Goal: Navigation & Orientation: Find specific page/section

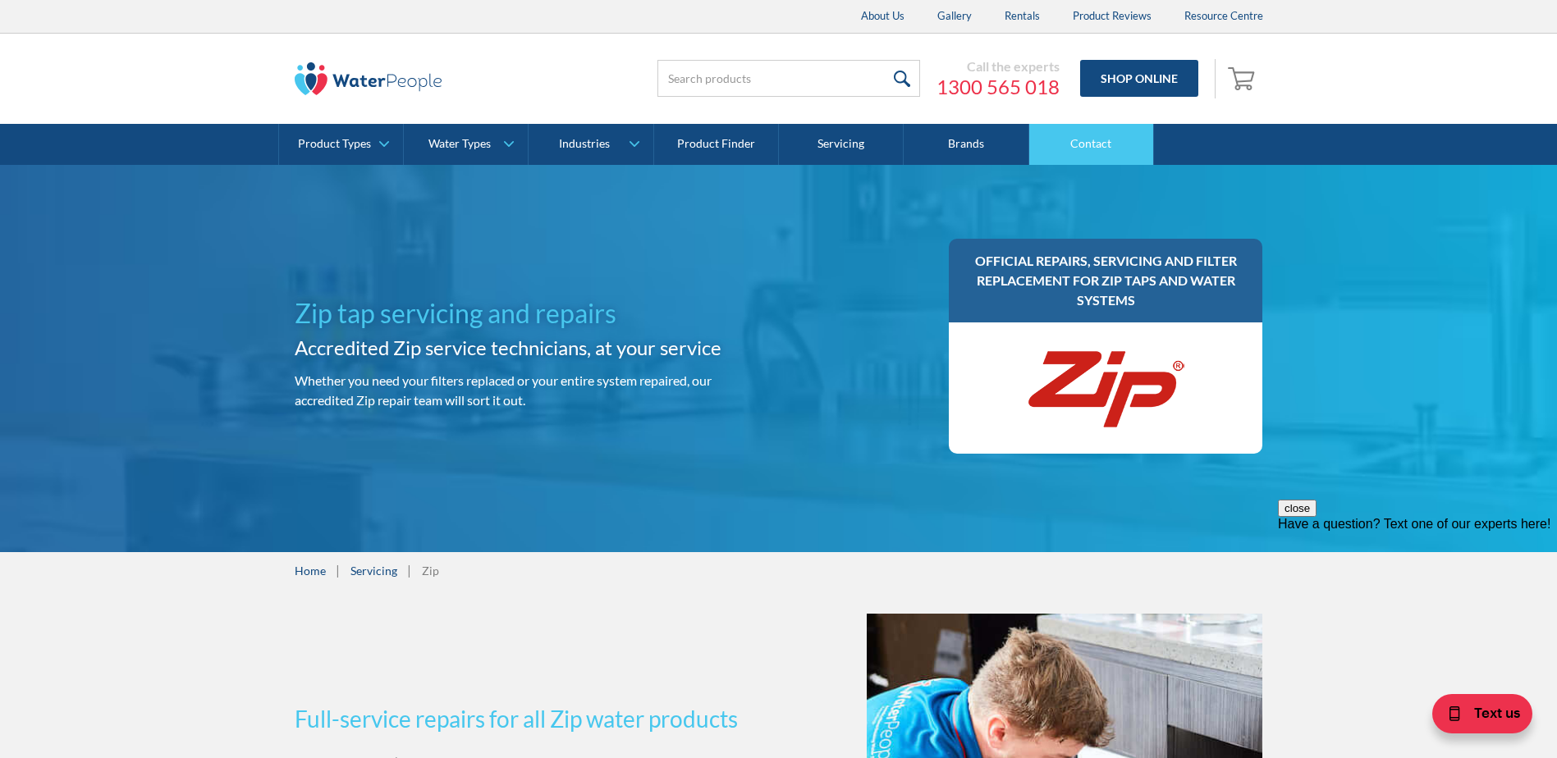
click at [1101, 145] on link "Contact" at bounding box center [1091, 144] width 125 height 41
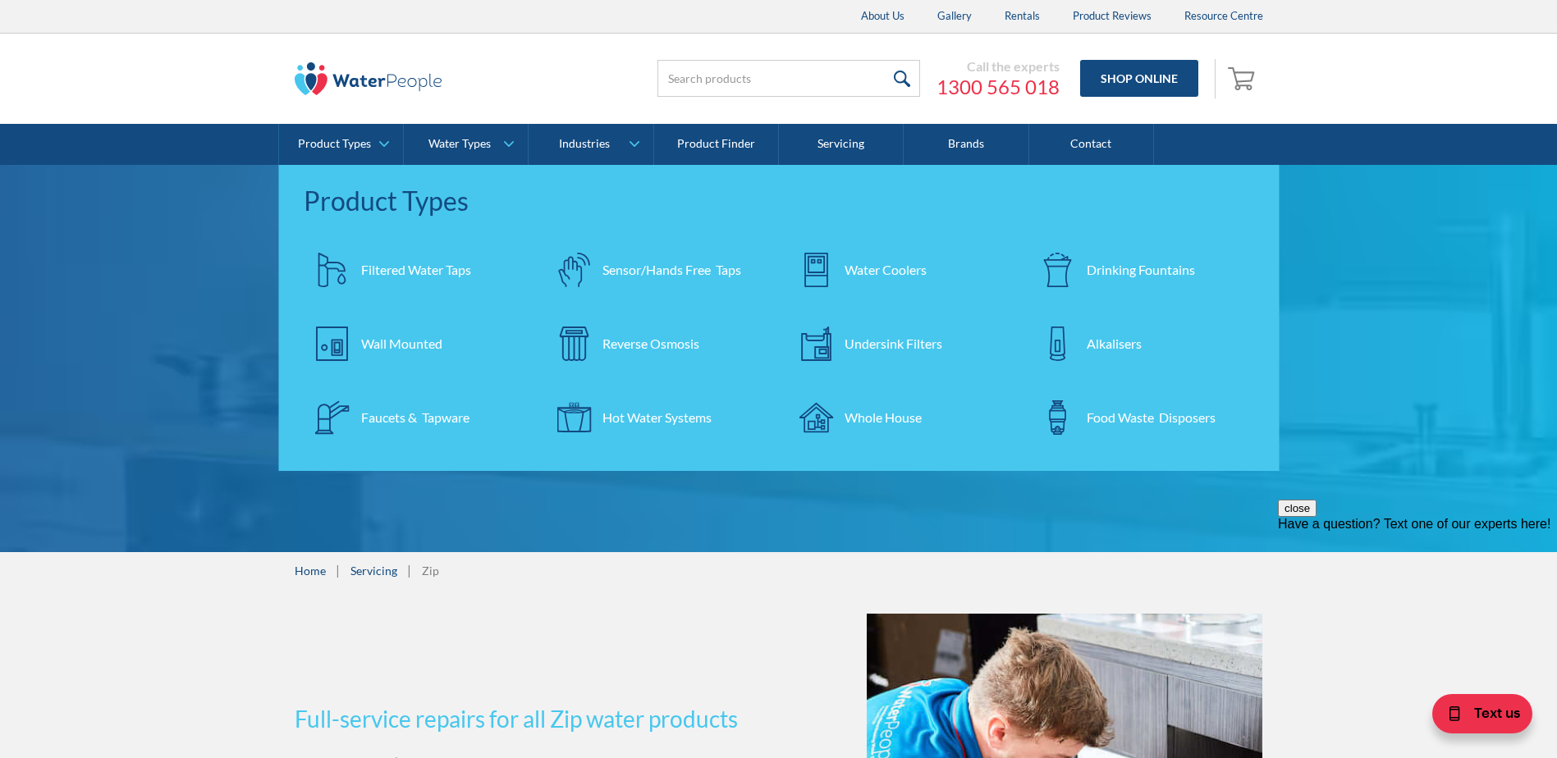
click at [374, 569] on link "Servicing" at bounding box center [373, 570] width 47 height 17
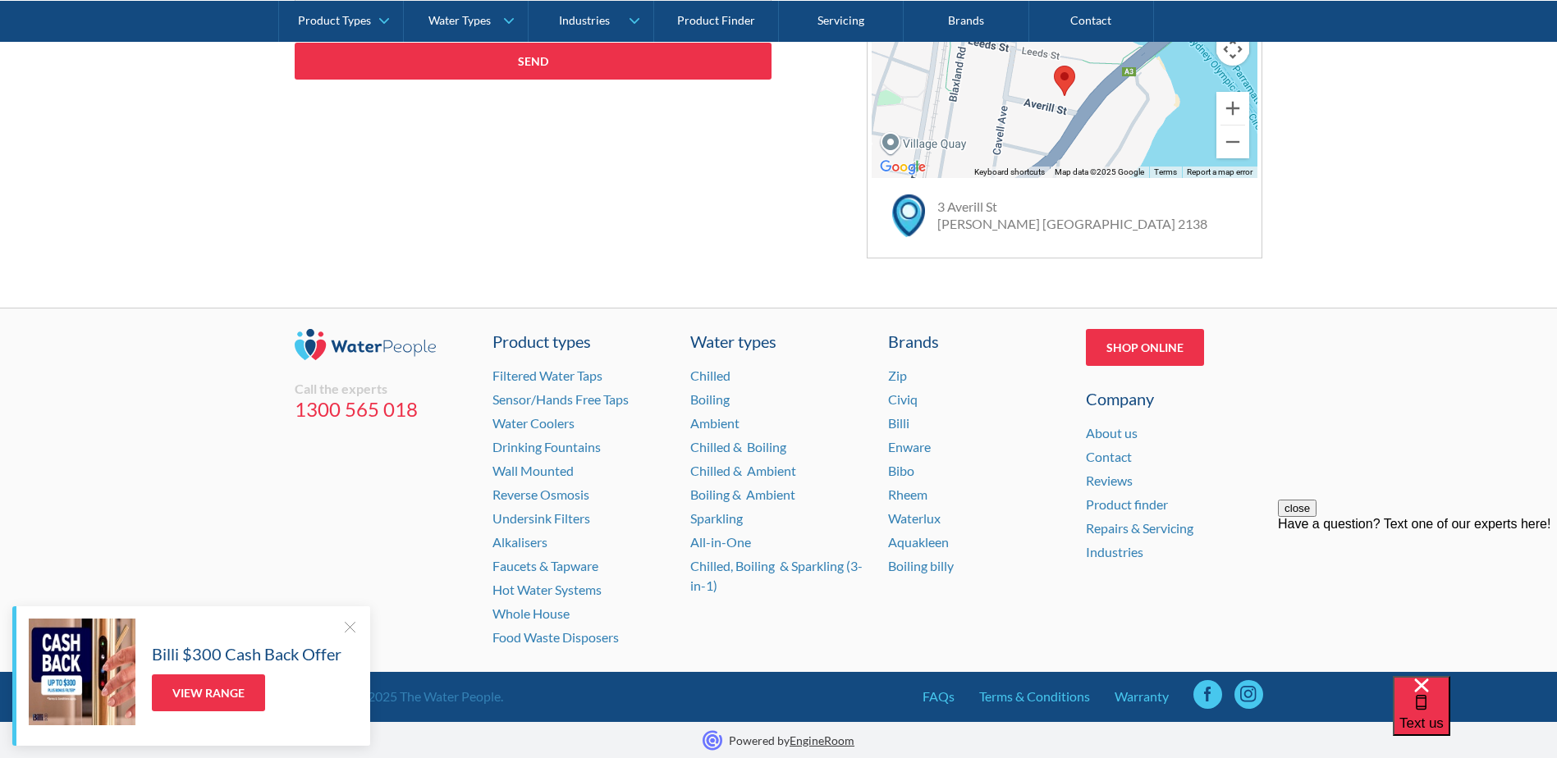
scroll to position [1086, 0]
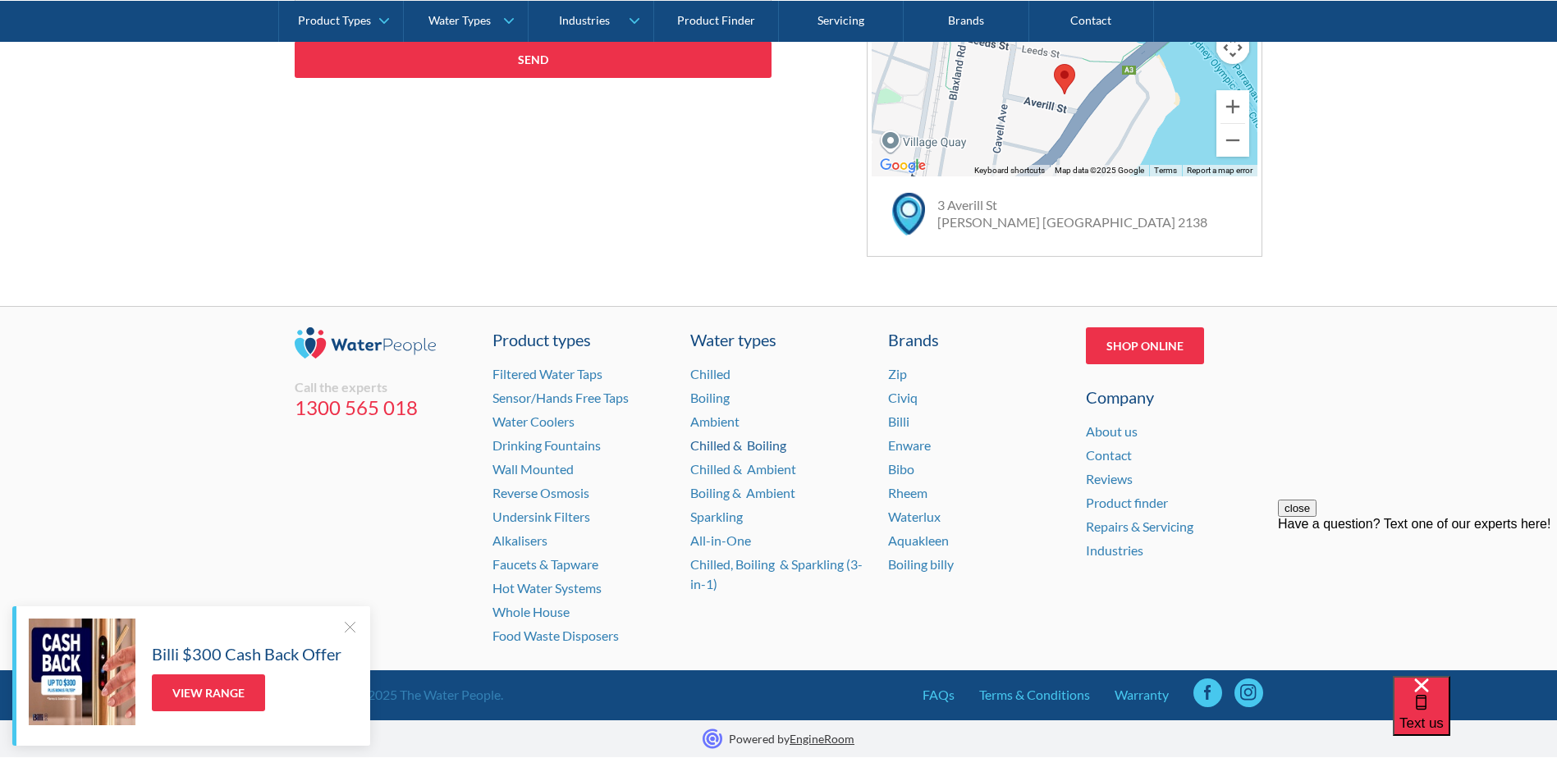
click at [736, 444] on link "Chilled & Boiling" at bounding box center [738, 445] width 96 height 16
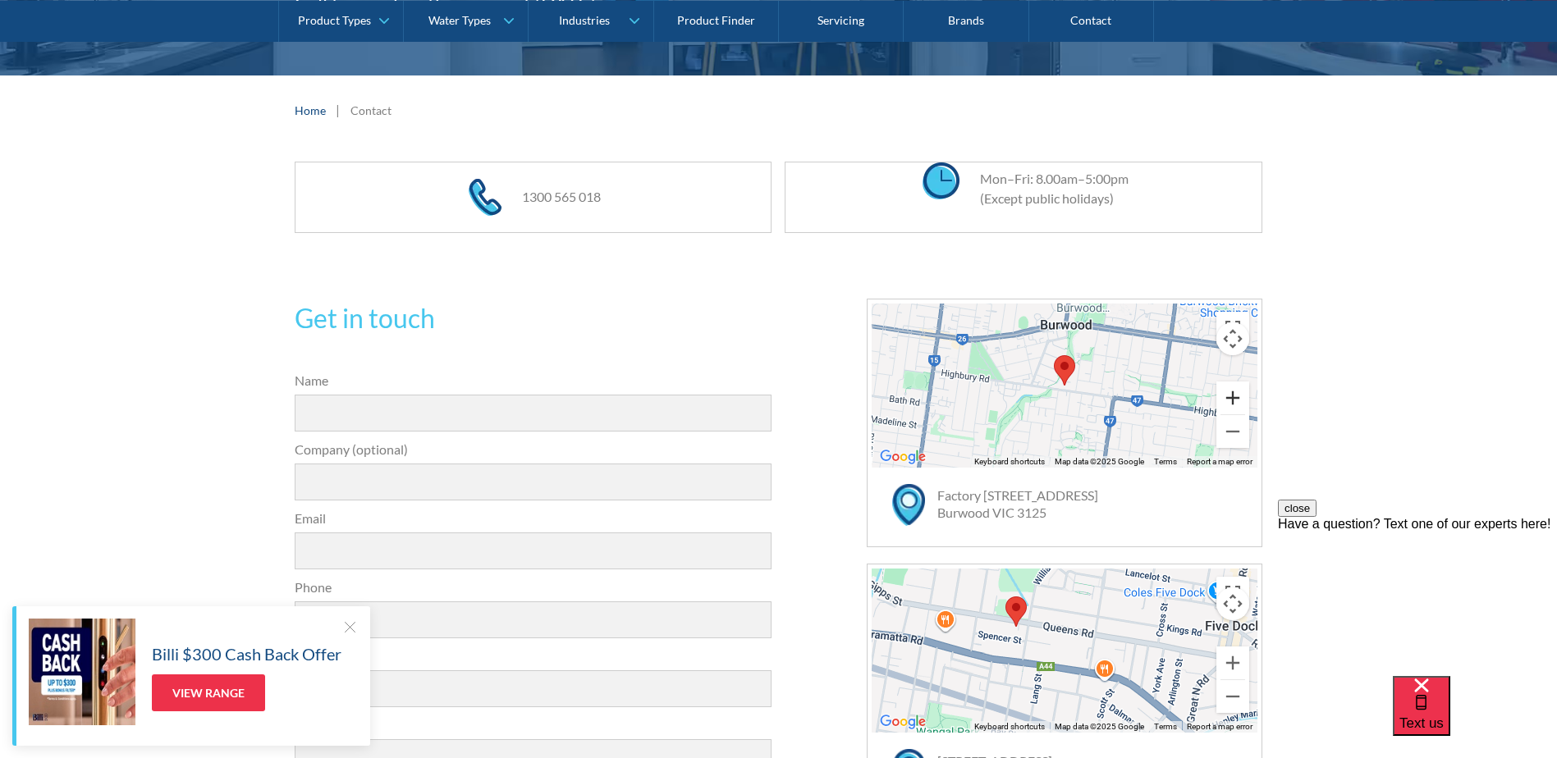
scroll to position [266, 0]
click at [1237, 391] on button "Zoom in" at bounding box center [1232, 397] width 33 height 33
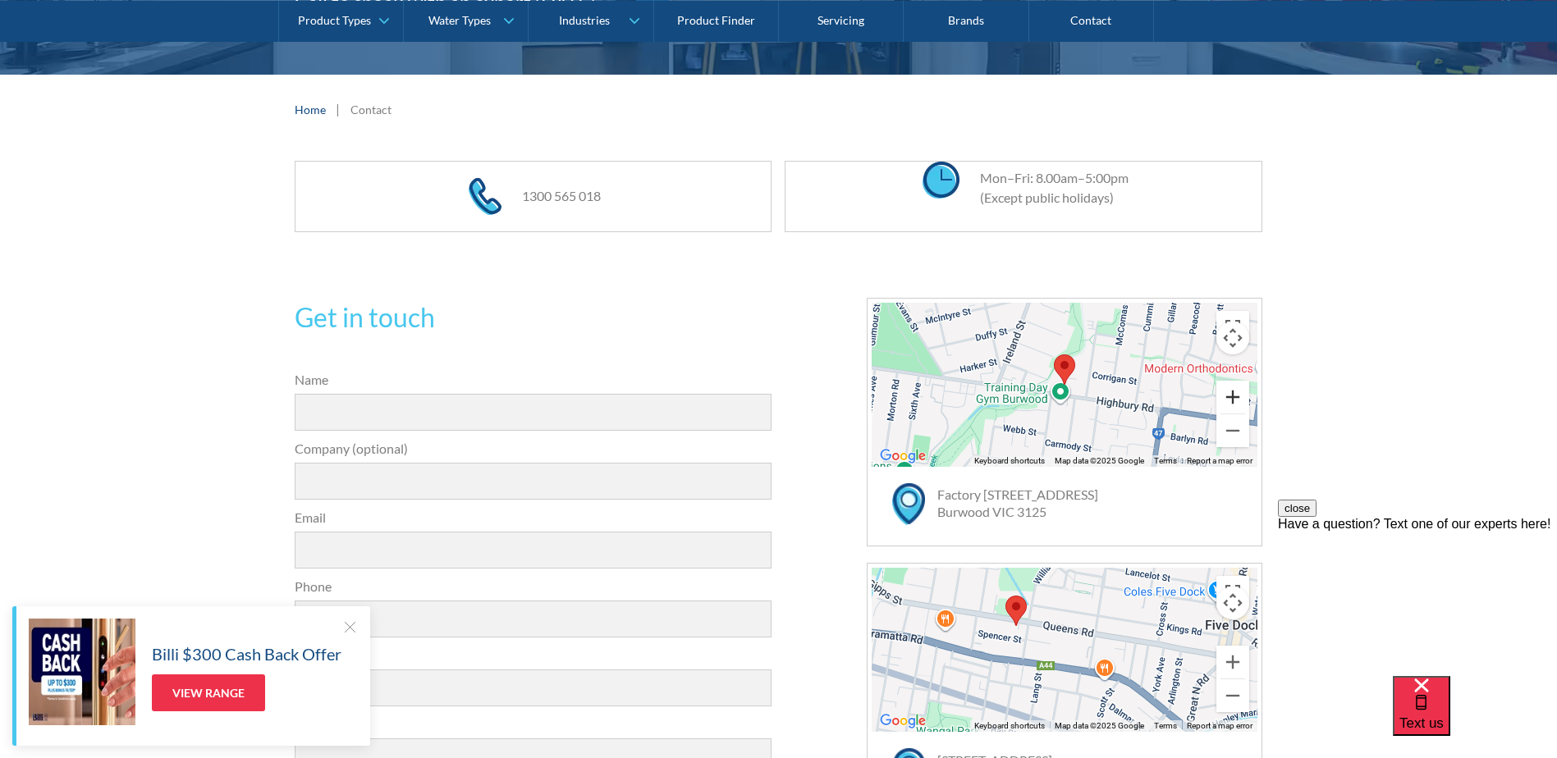
click at [1237, 391] on button "Zoom in" at bounding box center [1232, 397] width 33 height 33
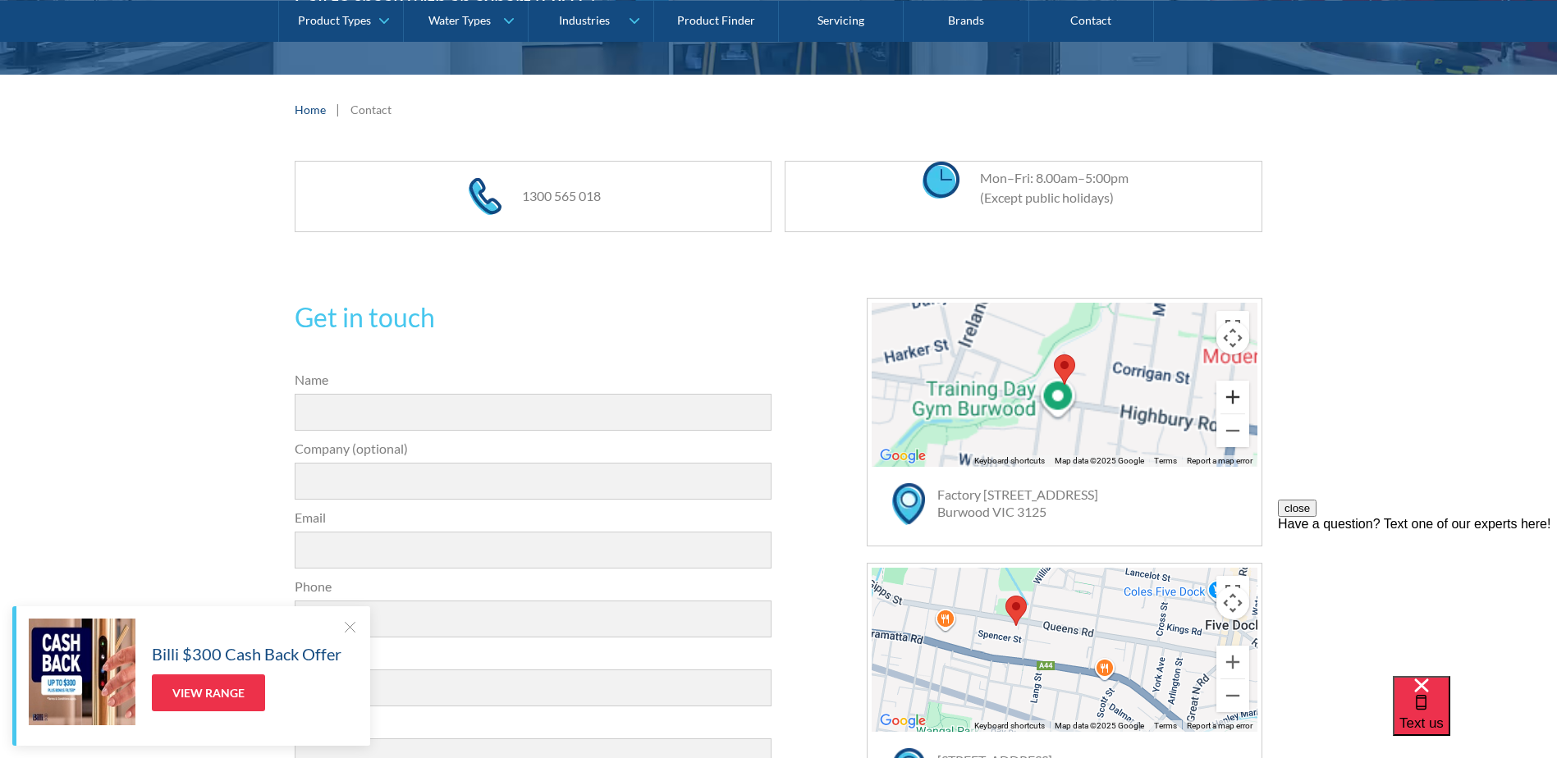
click at [1237, 391] on button "Zoom in" at bounding box center [1232, 397] width 33 height 33
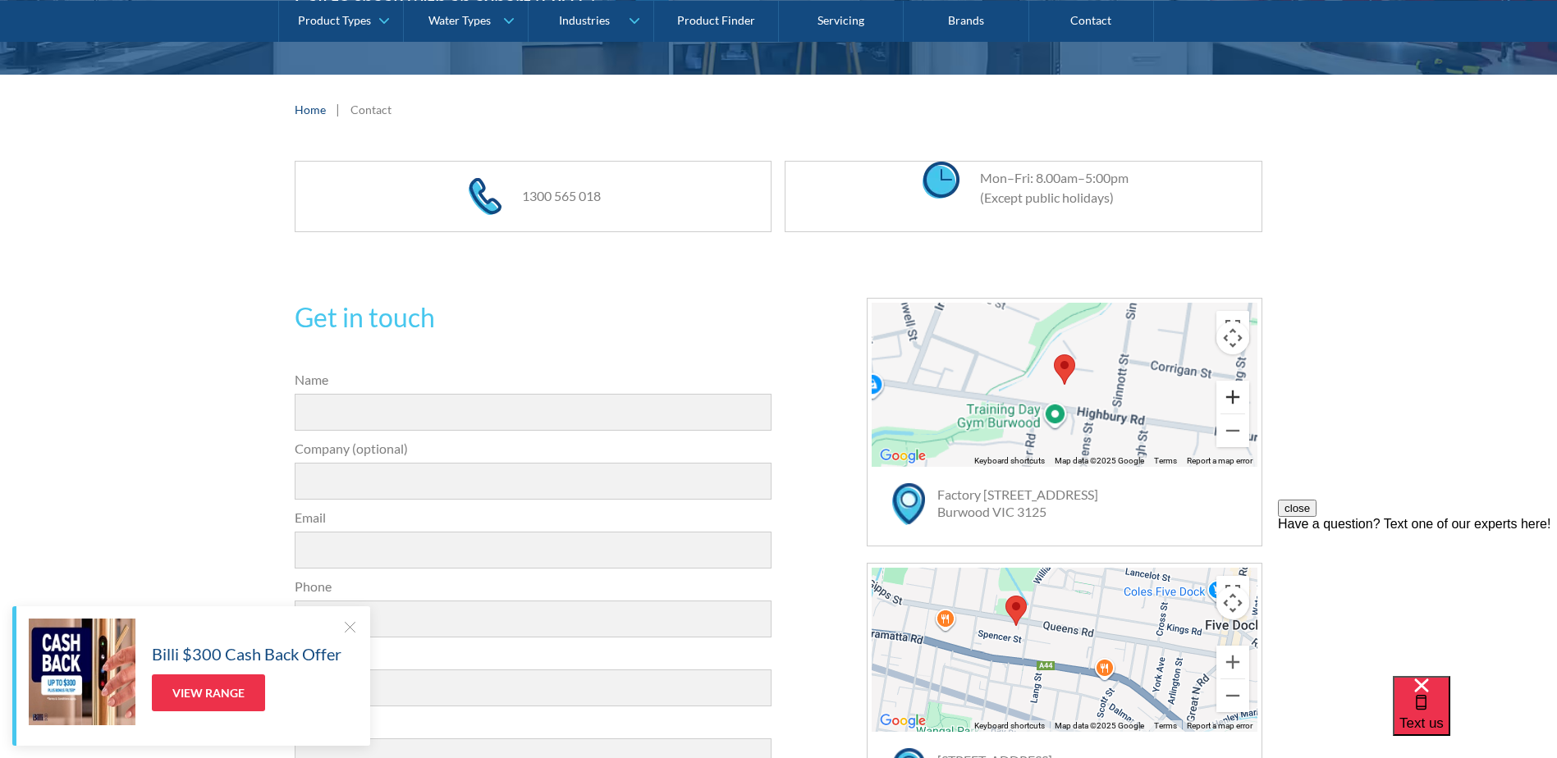
click at [1237, 391] on button "Zoom in" at bounding box center [1232, 397] width 33 height 33
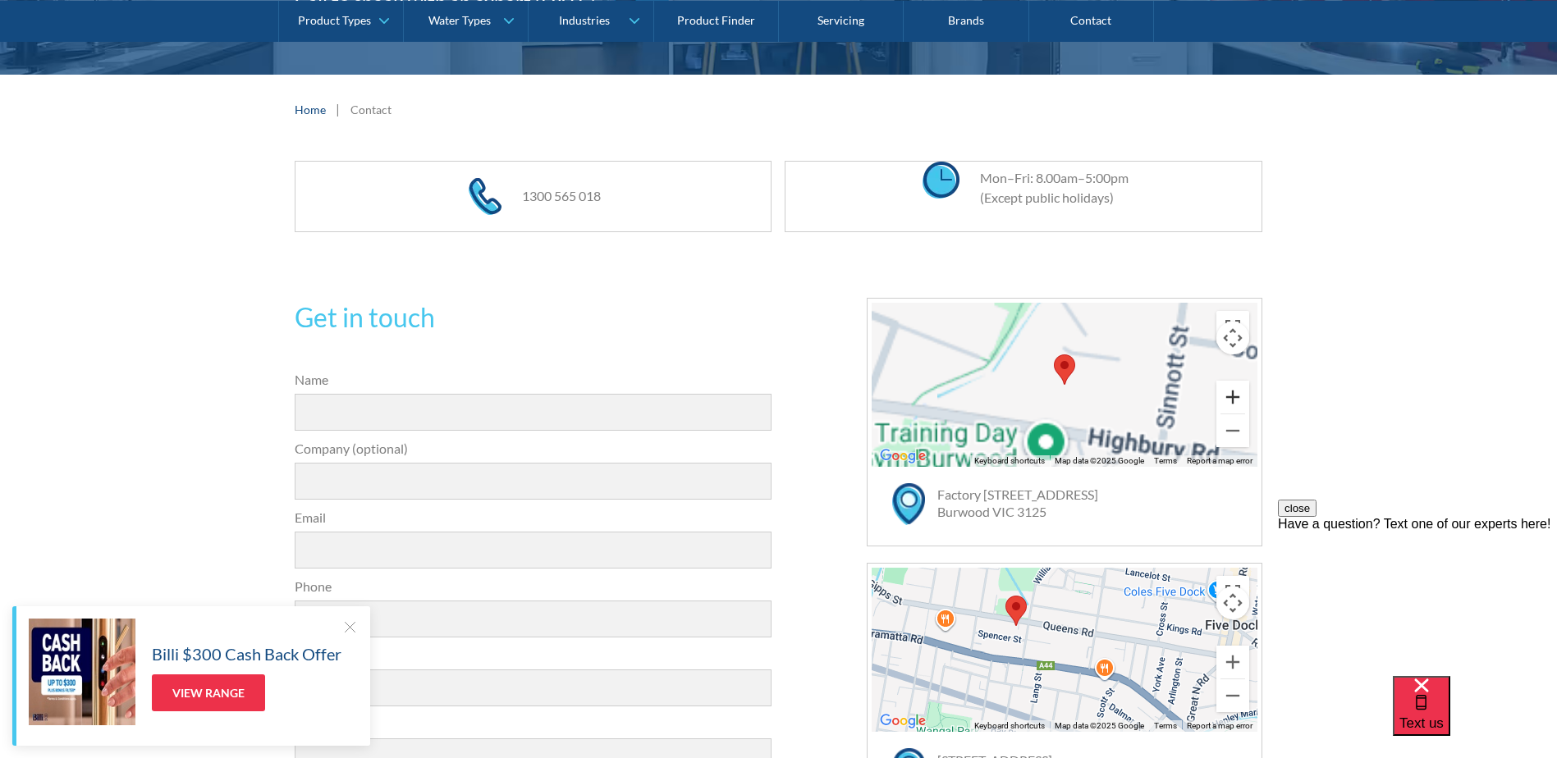
click at [1237, 391] on button "Zoom in" at bounding box center [1232, 397] width 33 height 33
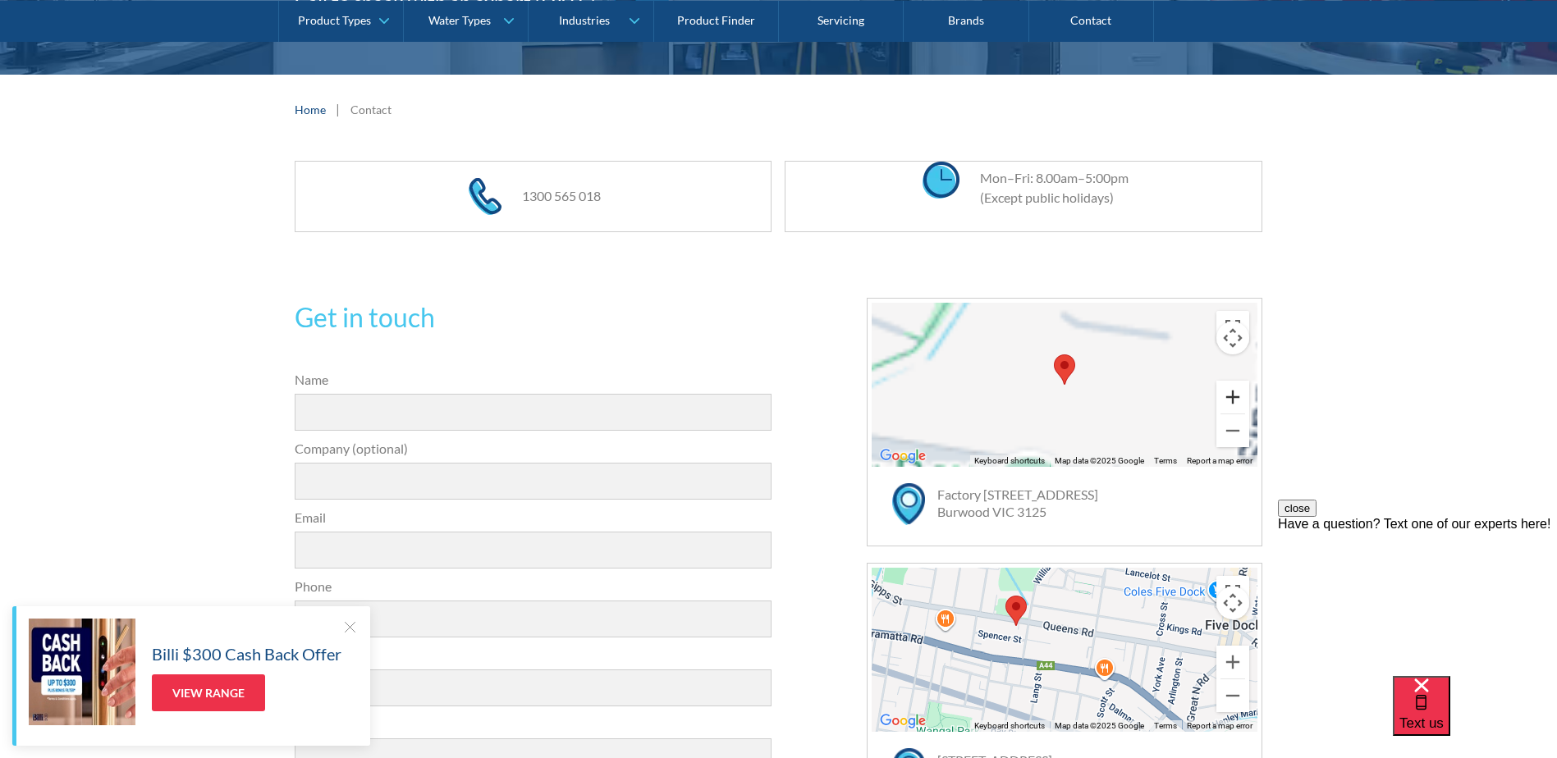
click at [1237, 391] on button "Zoom in" at bounding box center [1232, 397] width 33 height 33
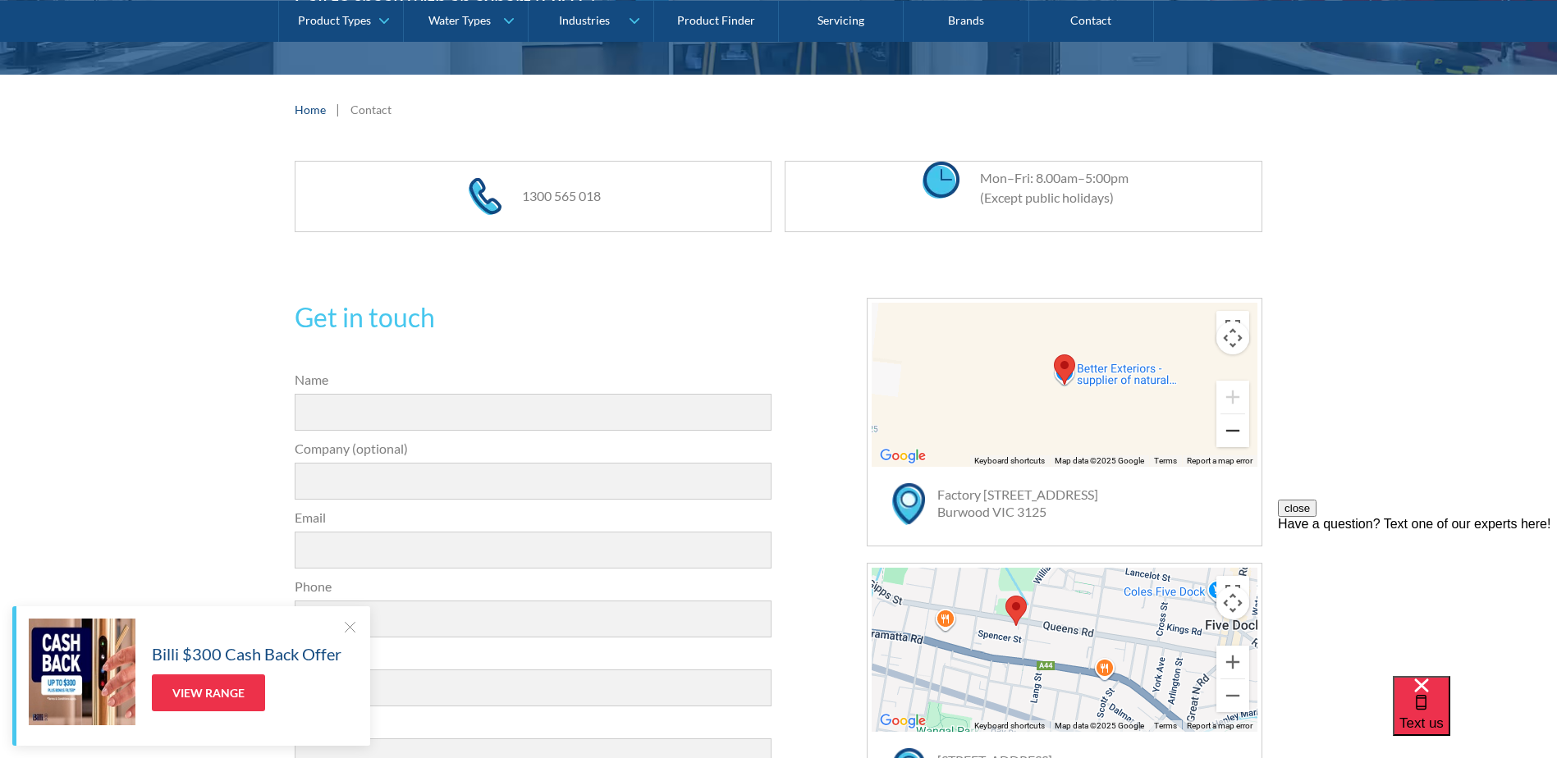
click at [1231, 427] on button "Zoom out" at bounding box center [1232, 430] width 33 height 33
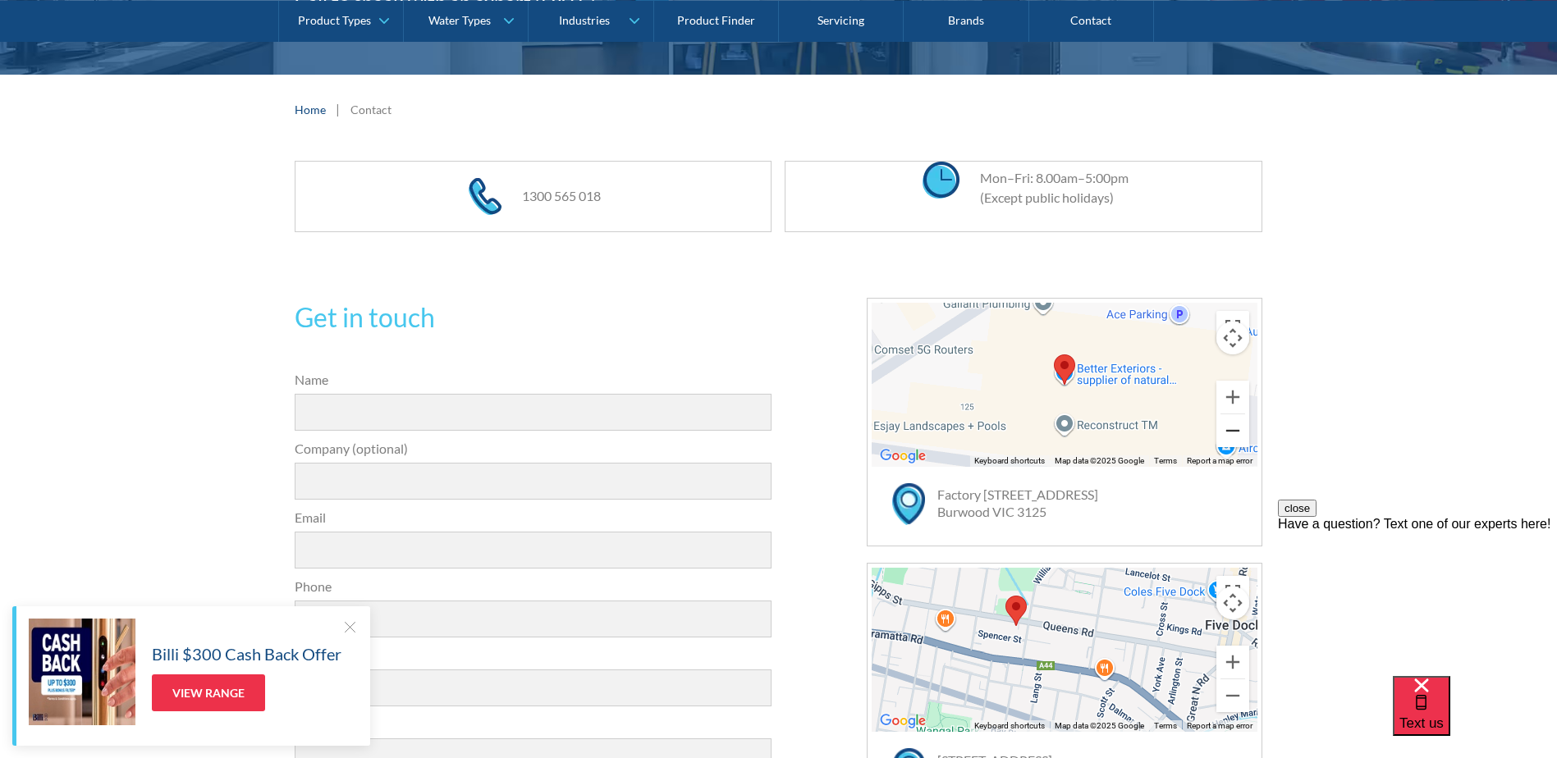
click at [1231, 427] on button "Zoom out" at bounding box center [1232, 430] width 33 height 33
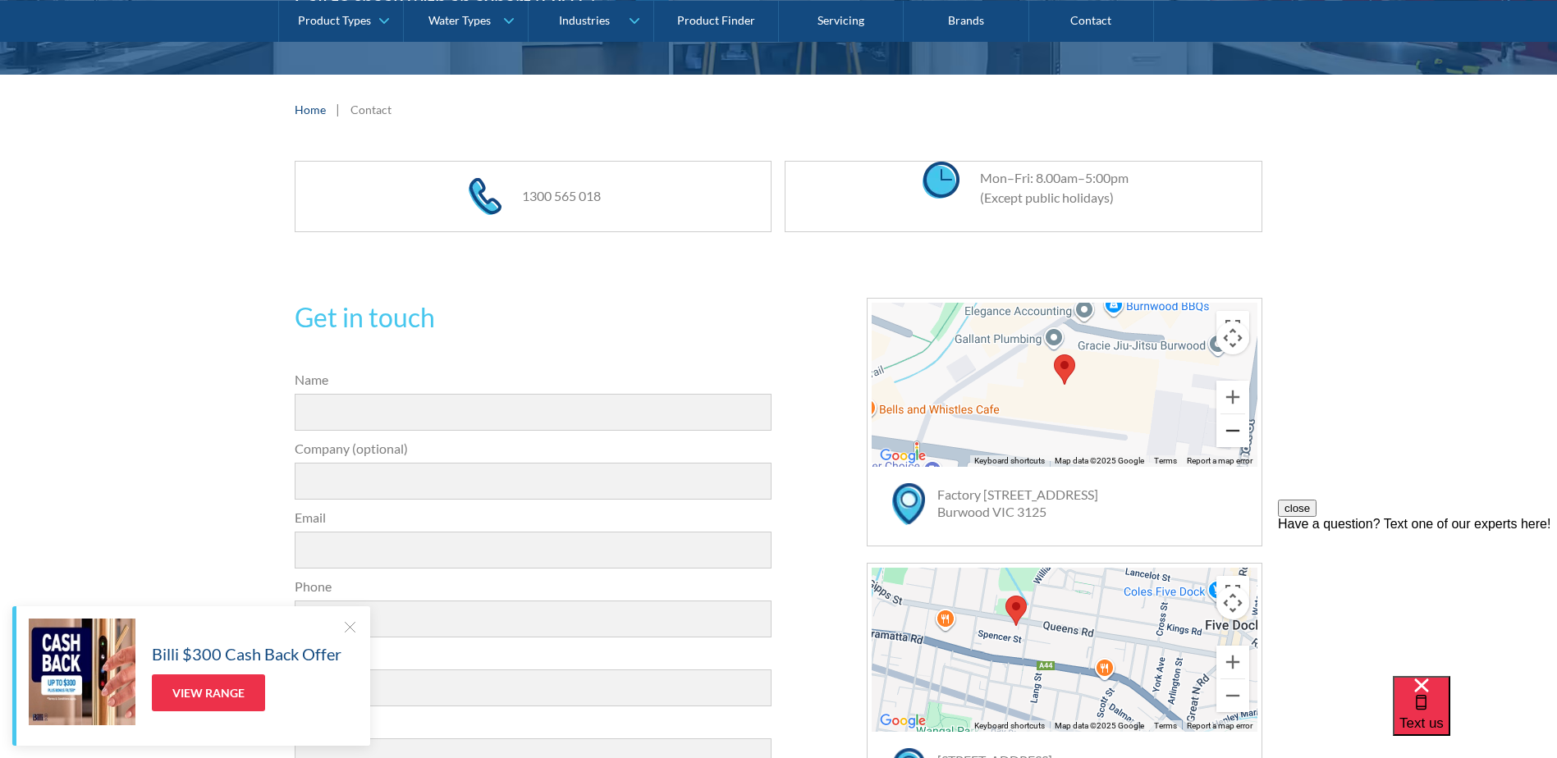
click at [1231, 427] on button "Zoom out" at bounding box center [1232, 430] width 33 height 33
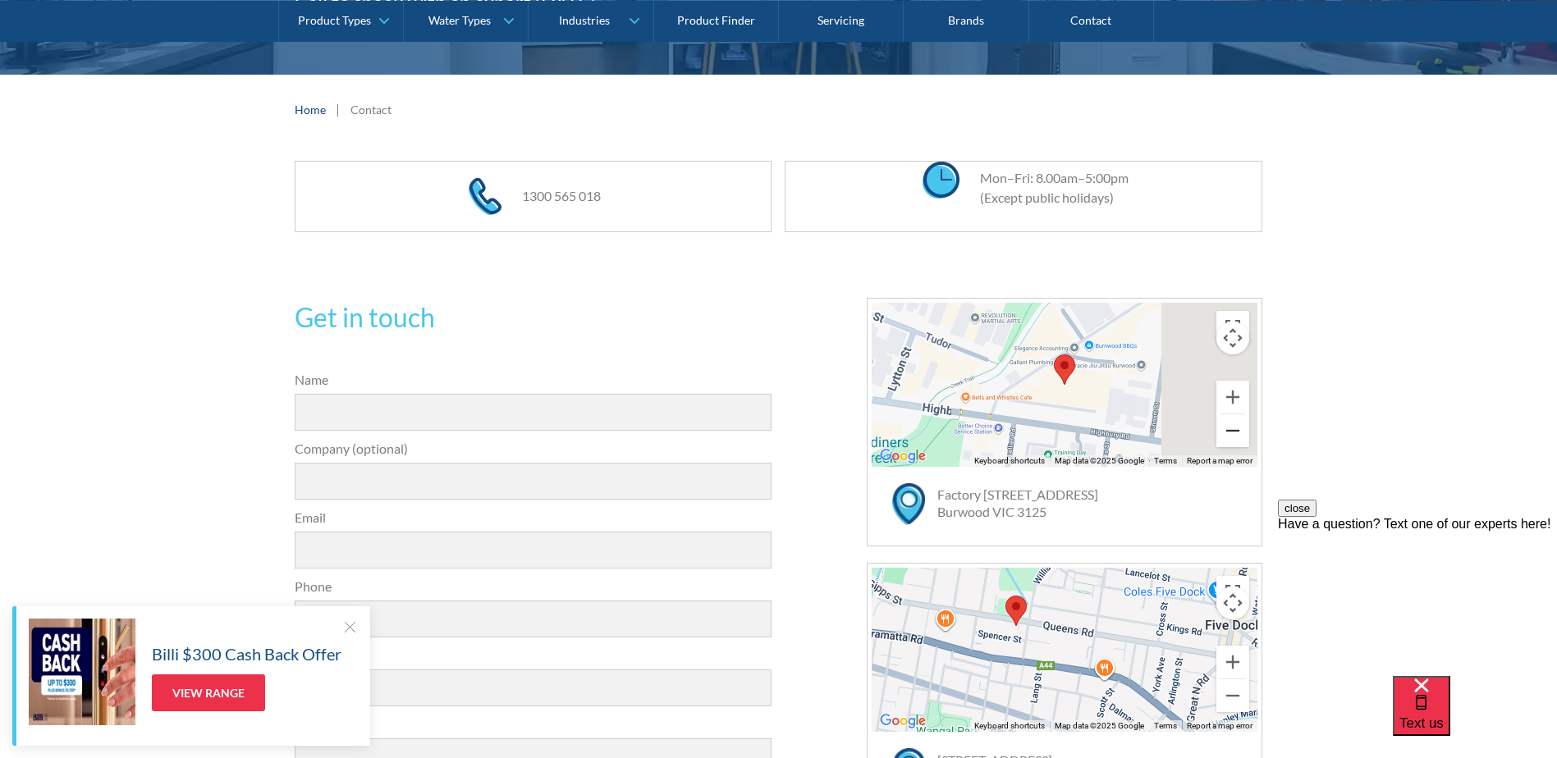
click at [1231, 427] on button "Zoom out" at bounding box center [1232, 430] width 33 height 33
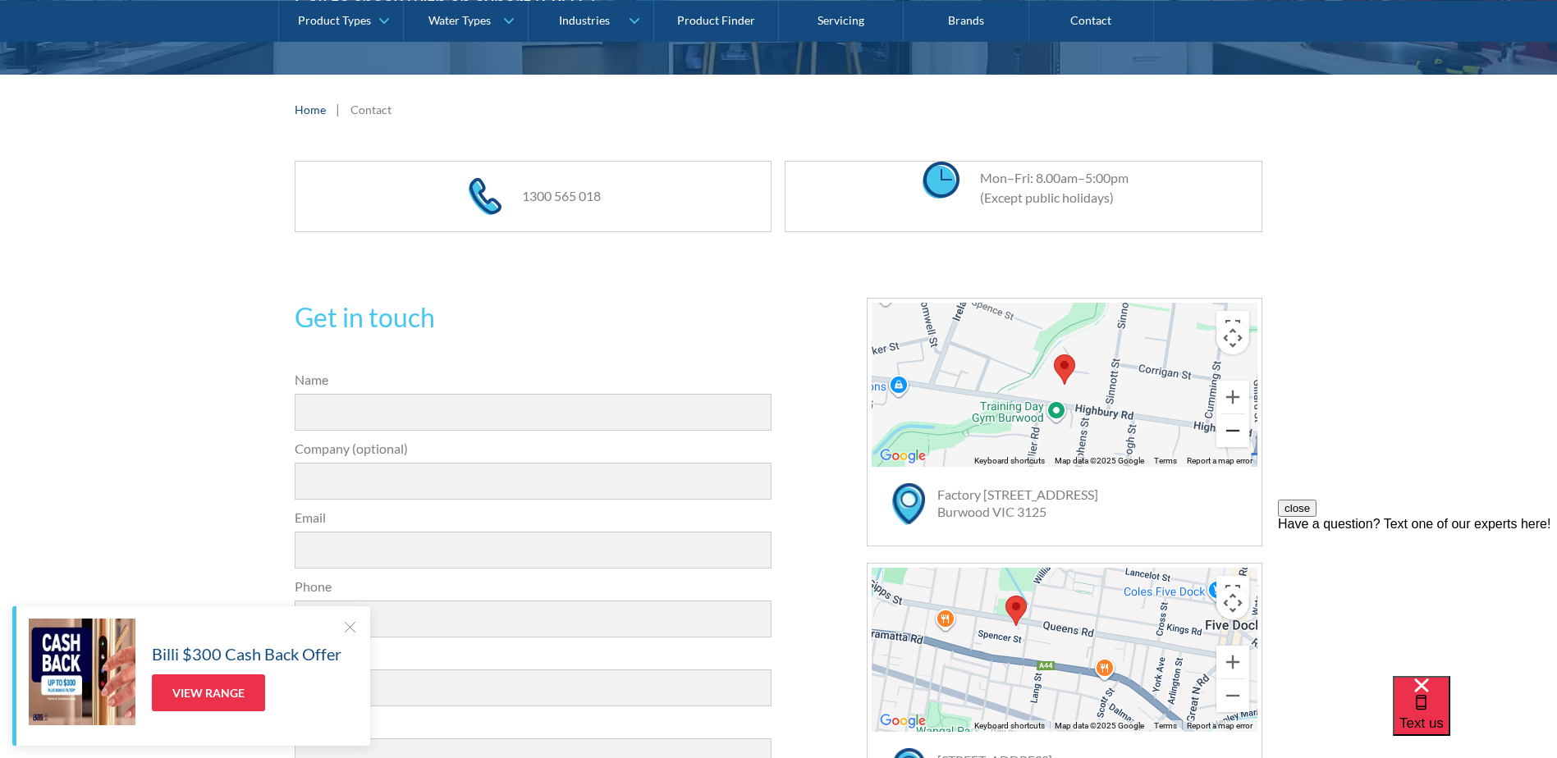
click at [1231, 427] on button "Zoom out" at bounding box center [1232, 430] width 33 height 33
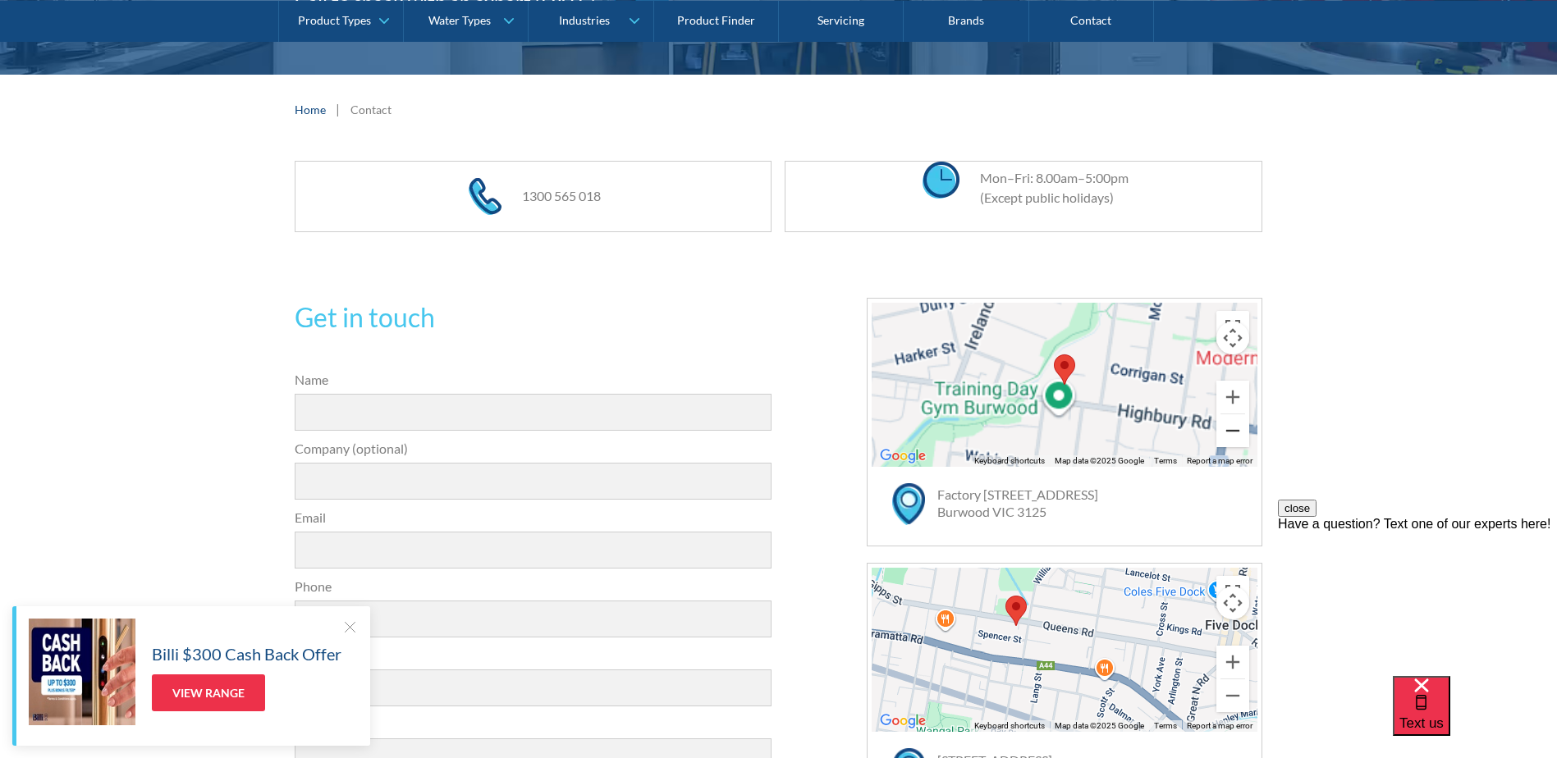
click at [1232, 426] on button "Zoom out" at bounding box center [1232, 430] width 33 height 33
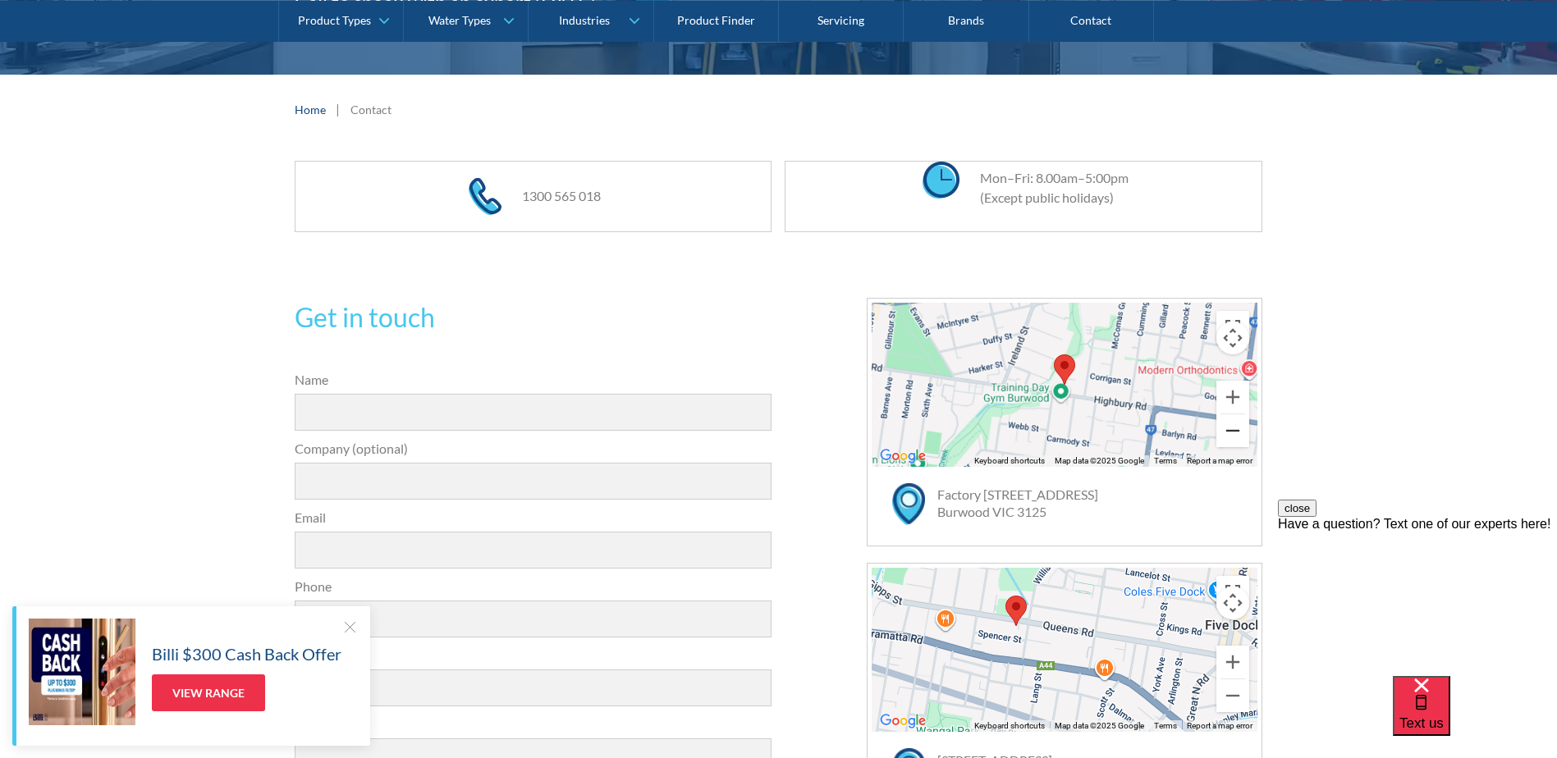
click at [1232, 426] on button "Zoom out" at bounding box center [1232, 430] width 33 height 33
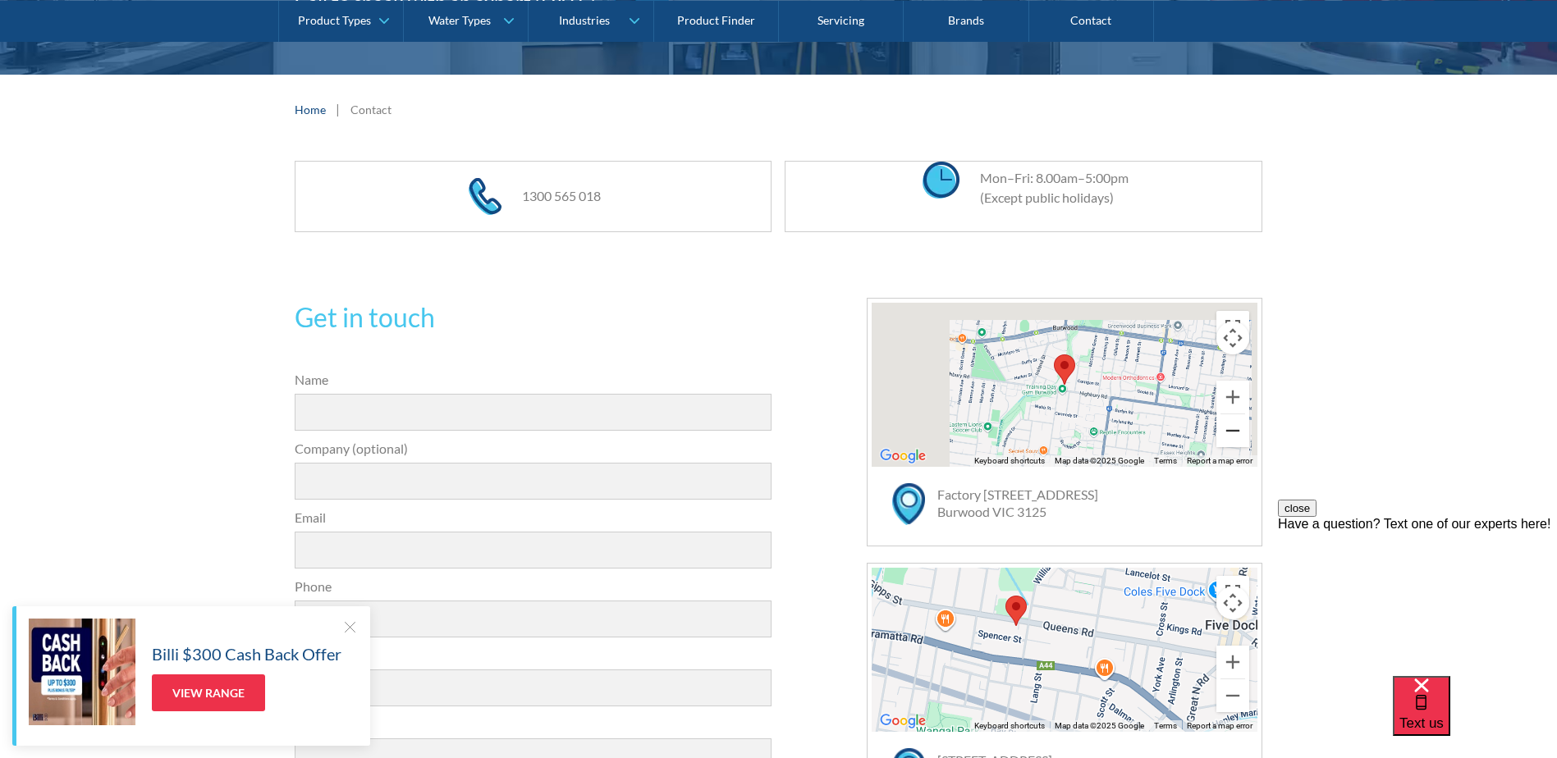
click at [1232, 426] on button "Zoom out" at bounding box center [1232, 430] width 33 height 33
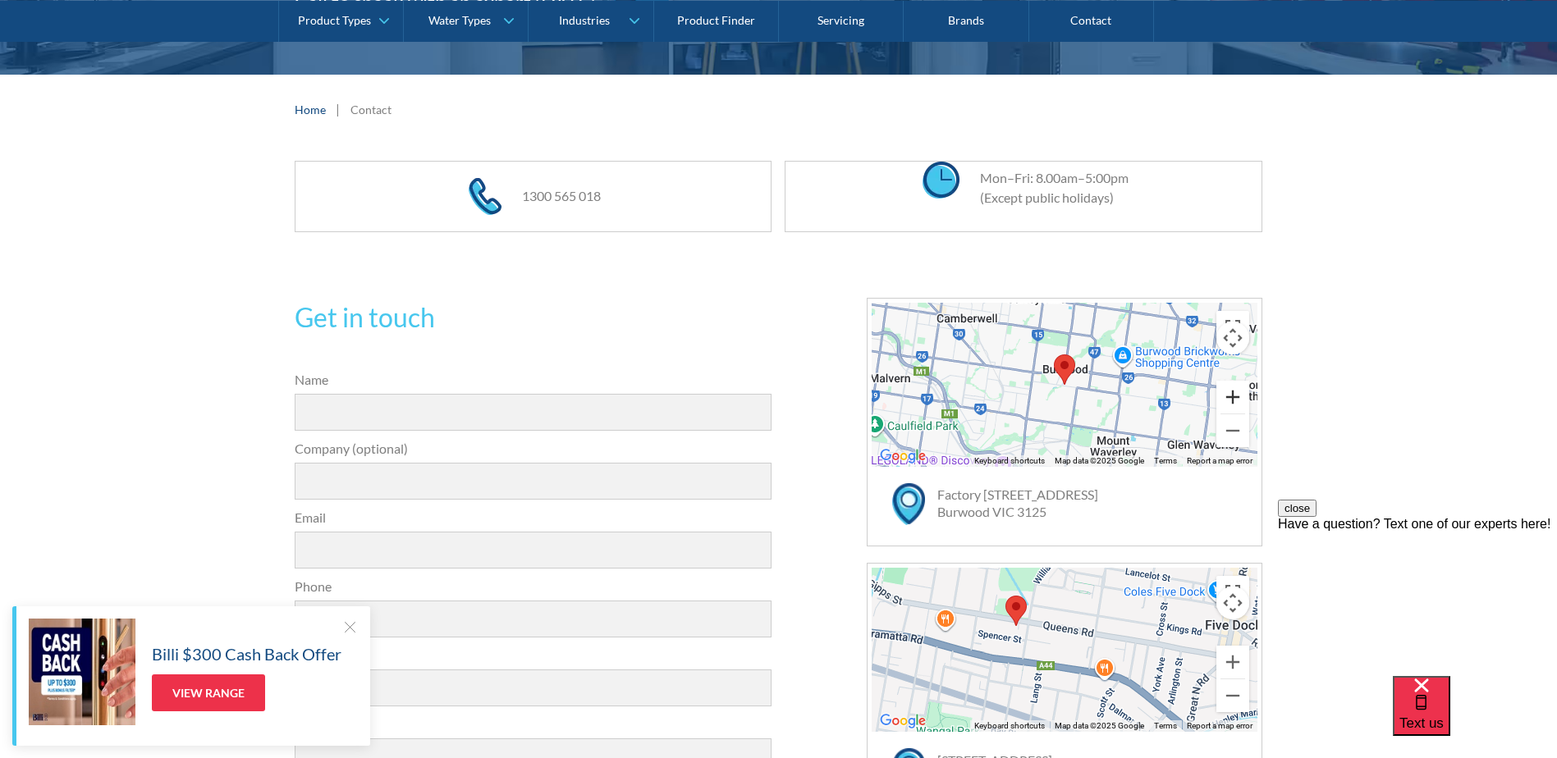
click at [1233, 394] on button "Zoom in" at bounding box center [1232, 397] width 33 height 33
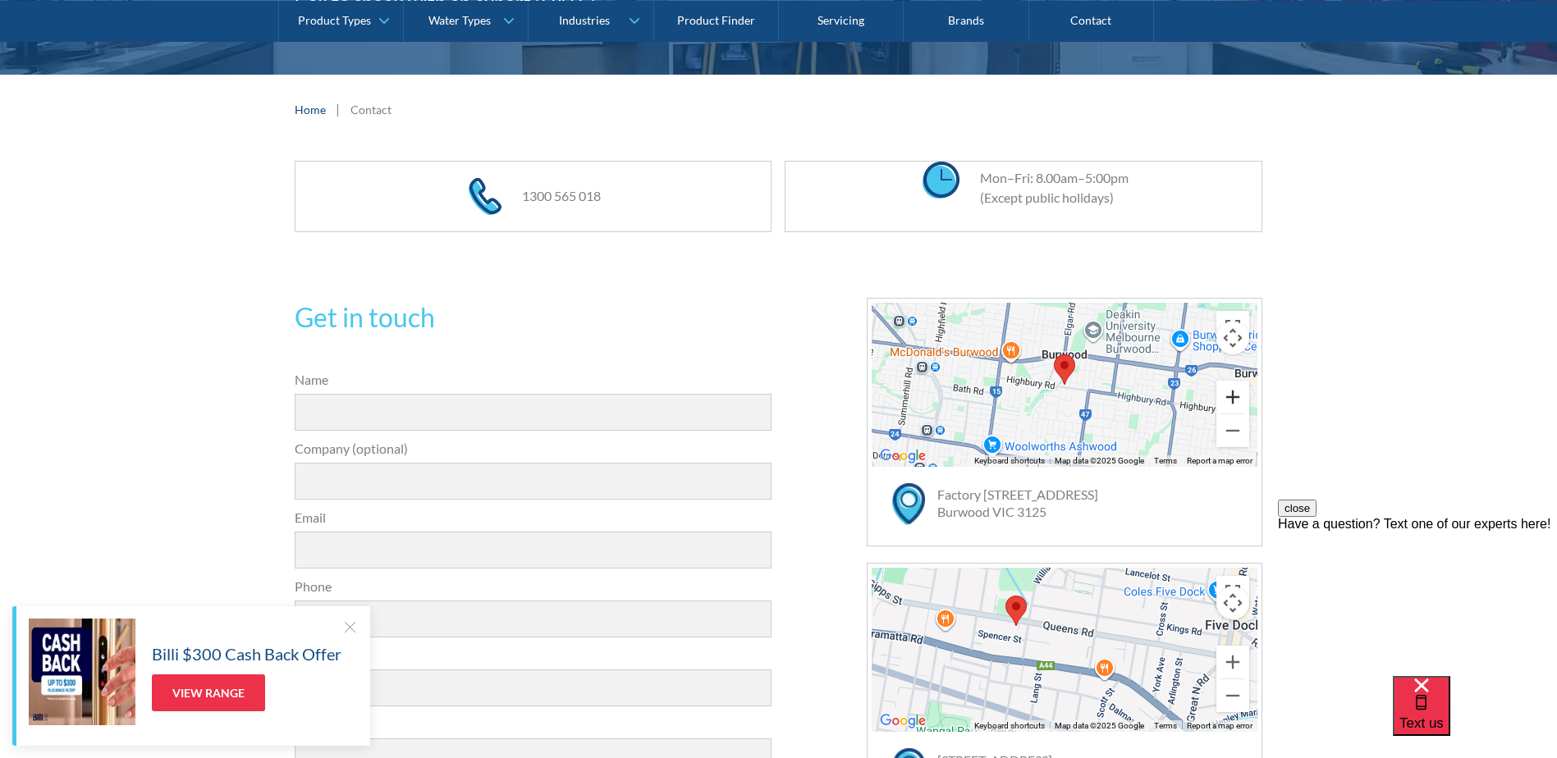
click at [1233, 394] on button "Zoom in" at bounding box center [1232, 397] width 33 height 33
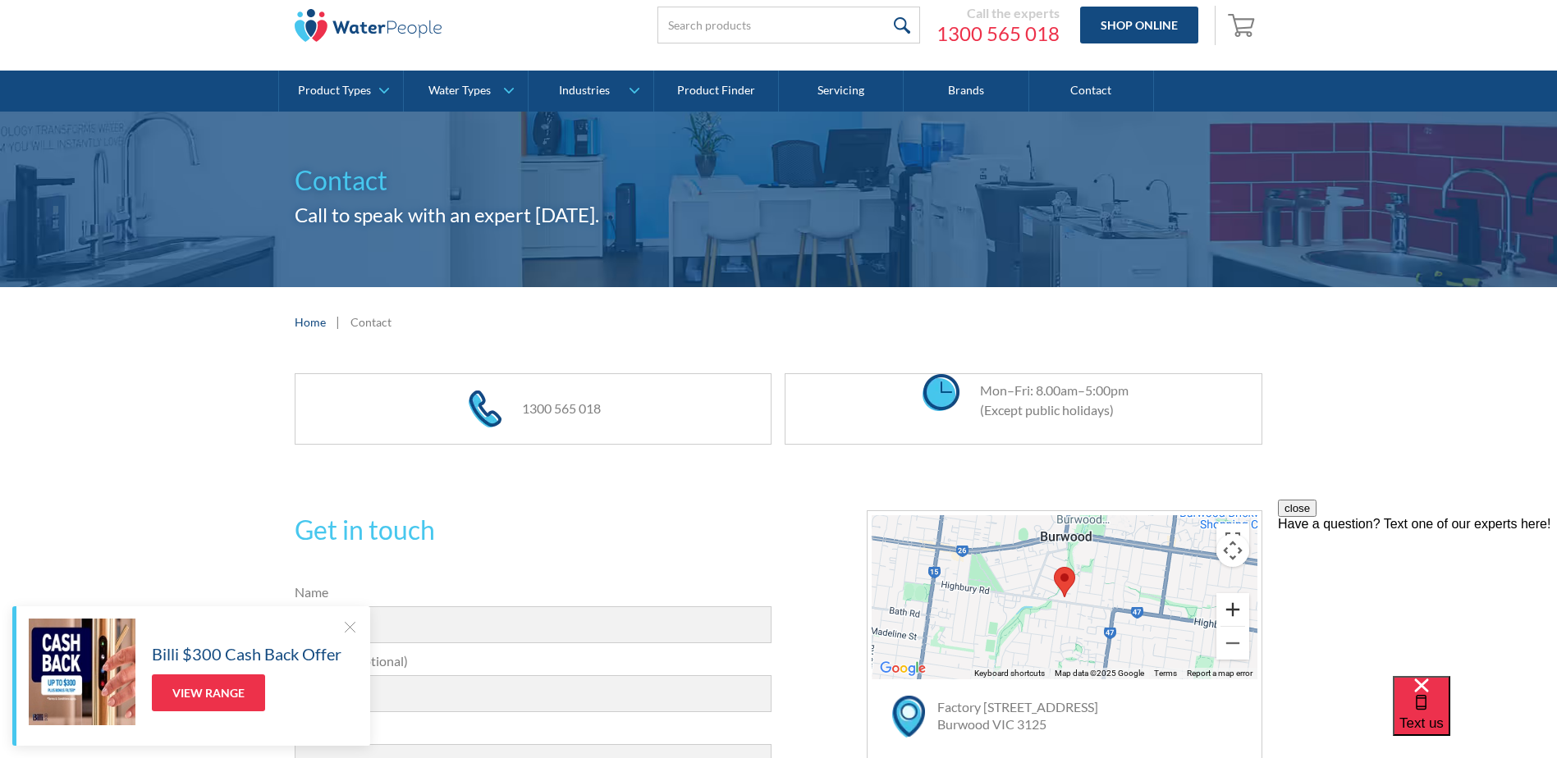
scroll to position [0, 0]
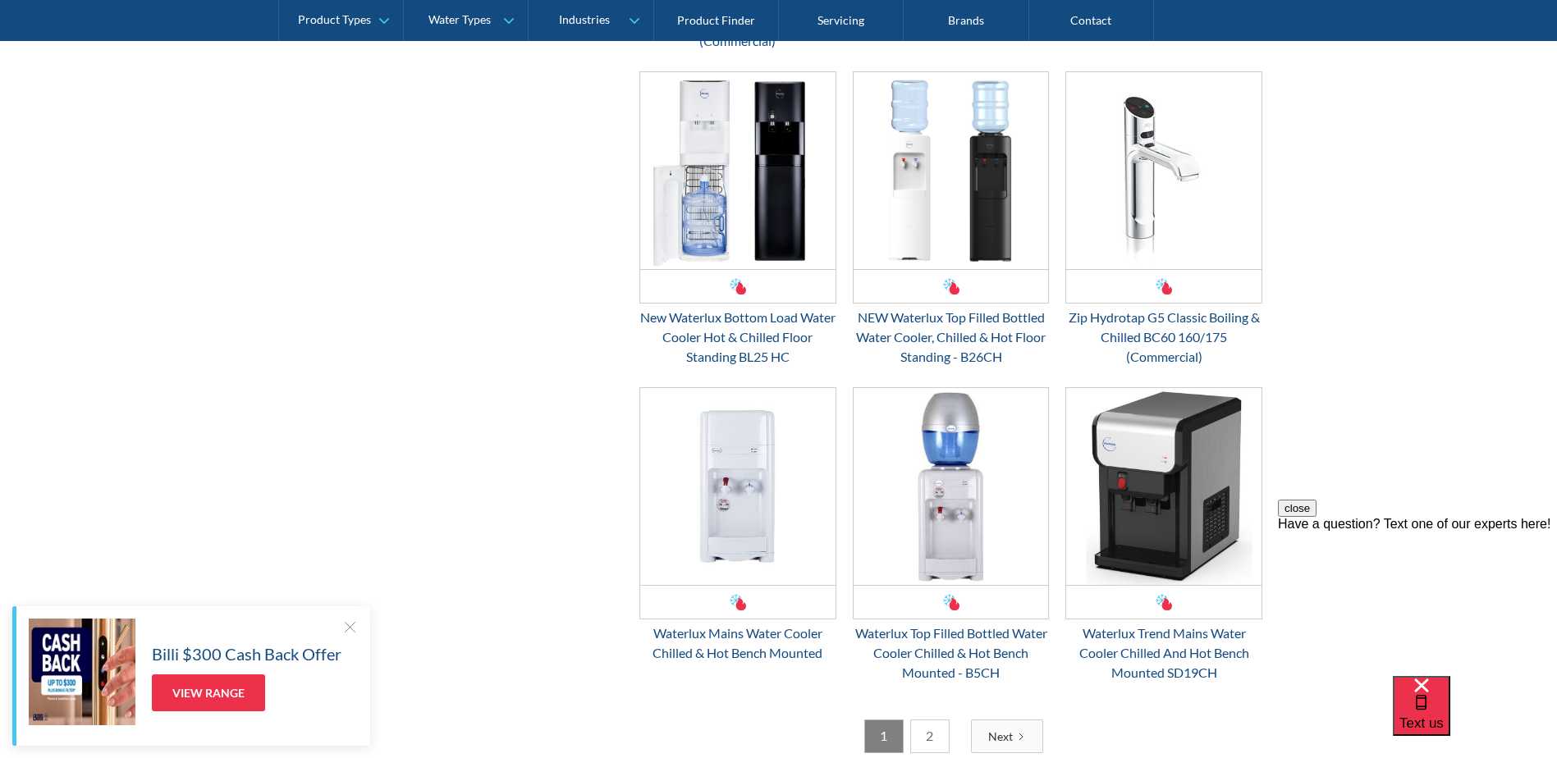
scroll to position [2462, 0]
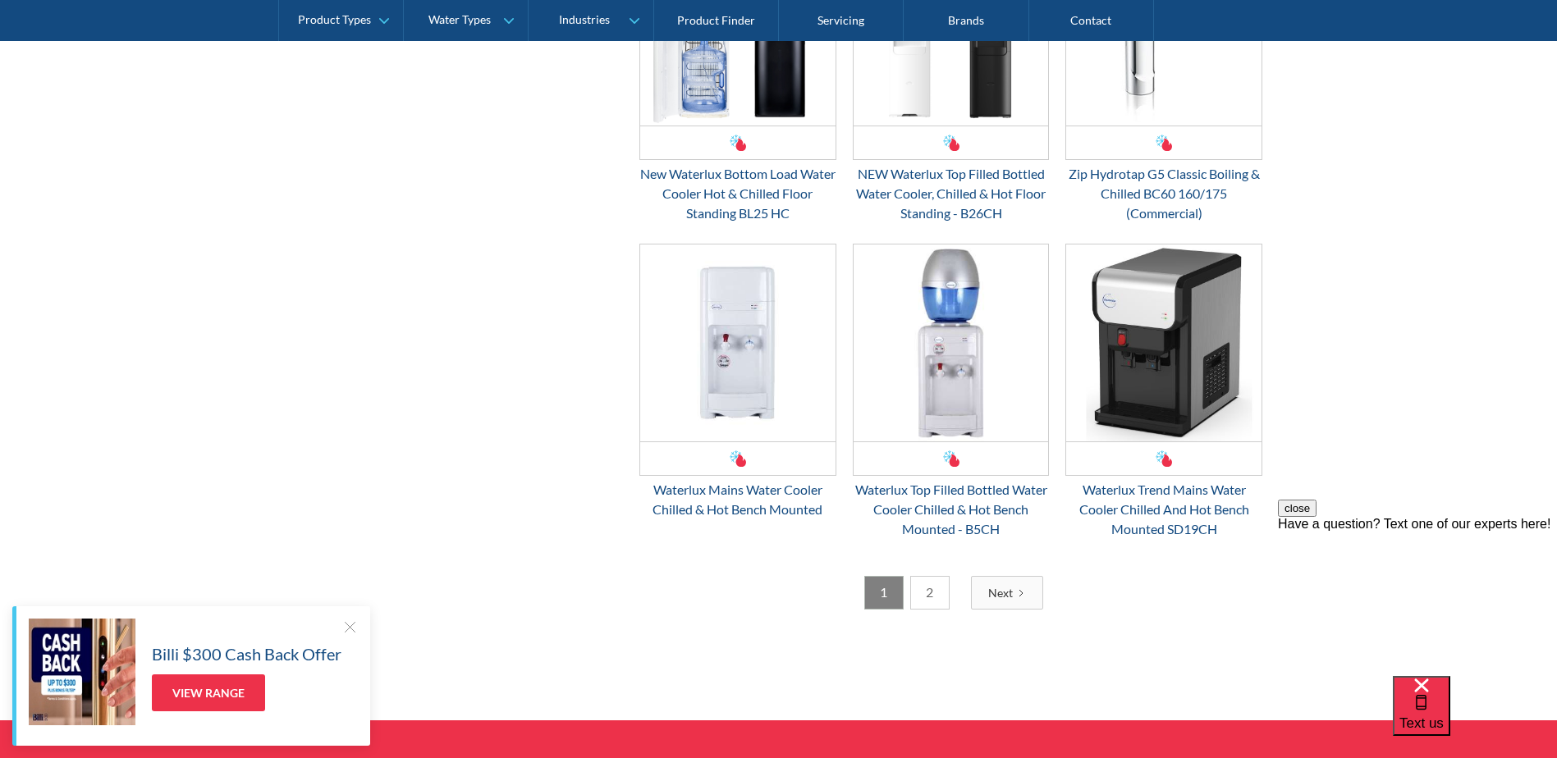
click at [928, 601] on link "2" at bounding box center [929, 593] width 39 height 34
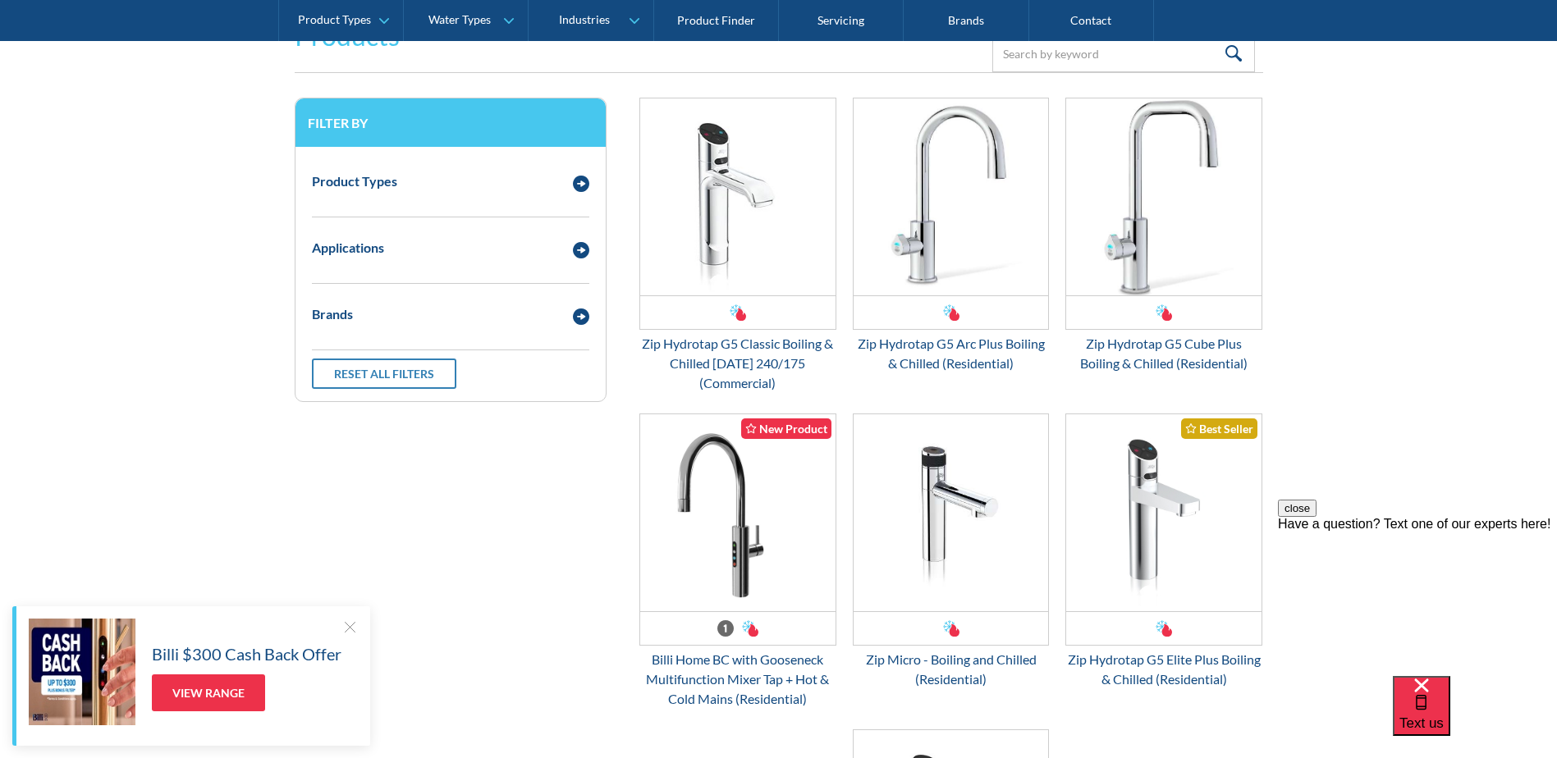
scroll to position [0, 0]
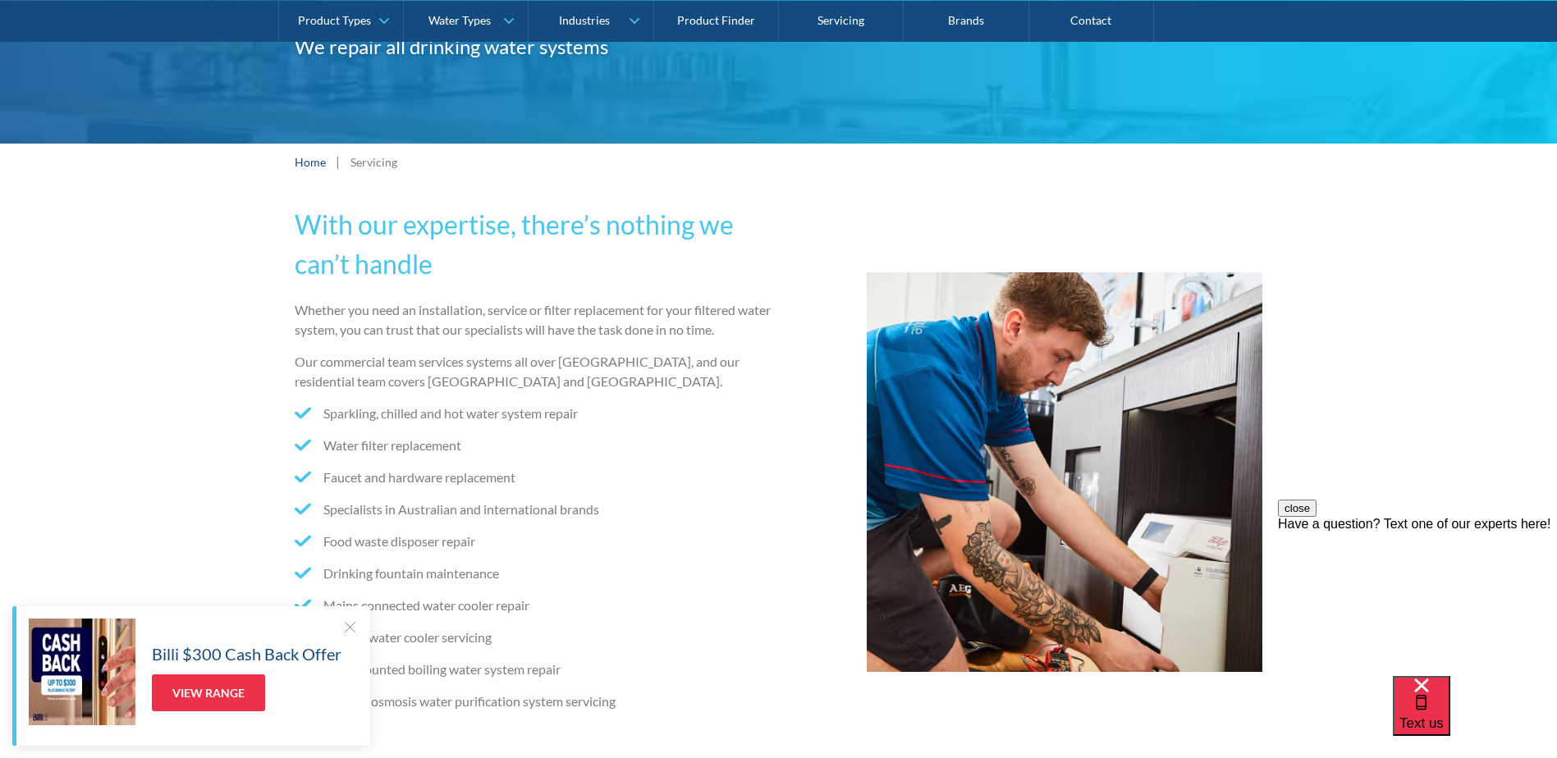
click at [347, 626] on div at bounding box center [349, 627] width 16 height 16
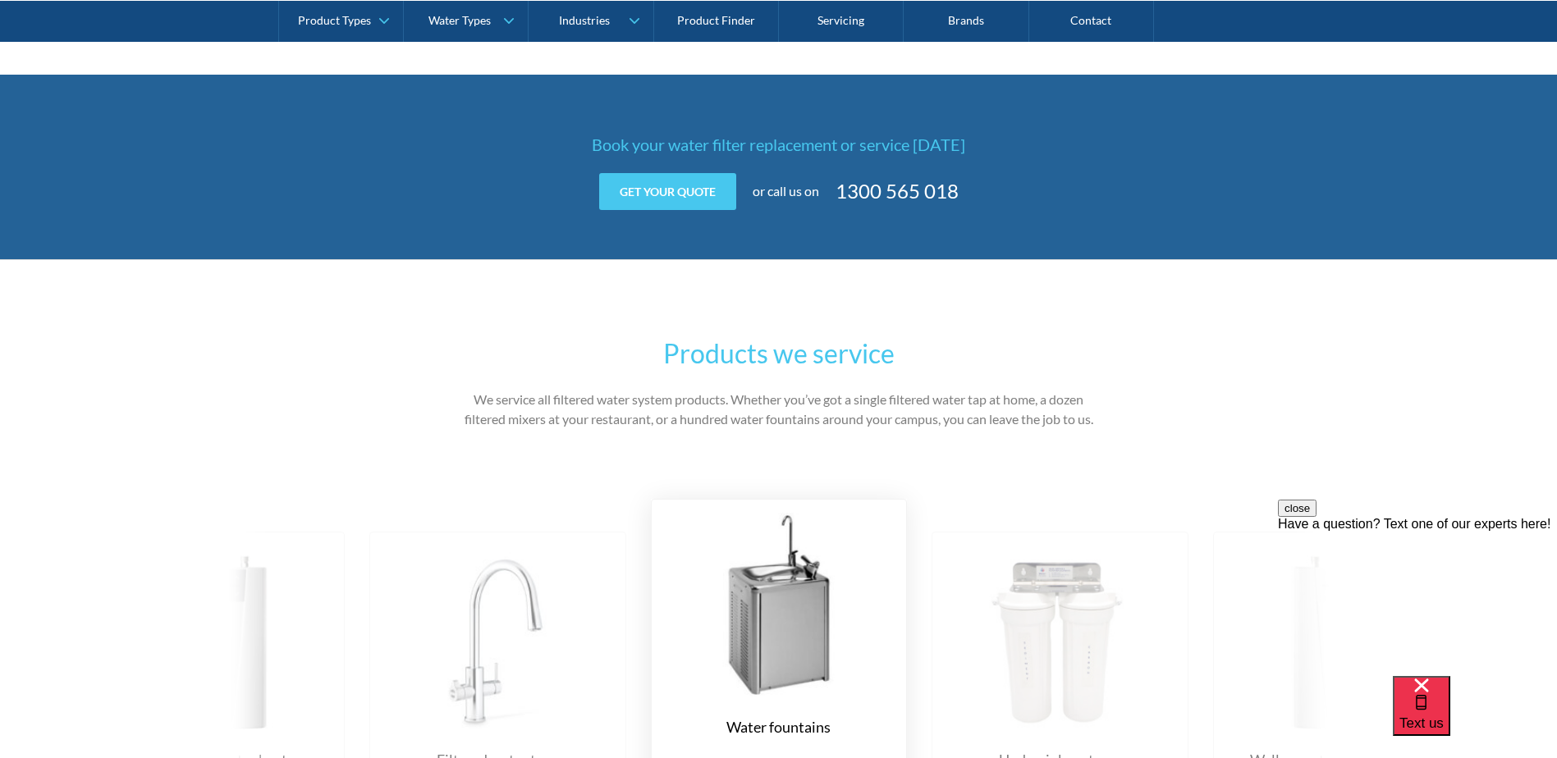
scroll to position [2462, 0]
